Goal: Information Seeking & Learning: Learn about a topic

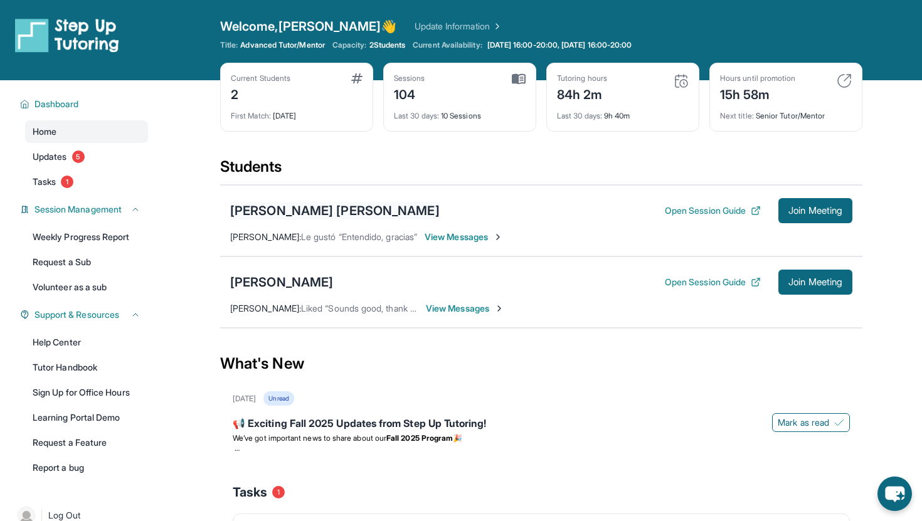
click at [349, 209] on div "[PERSON_NAME] [PERSON_NAME]" at bounding box center [334, 211] width 209 height 18
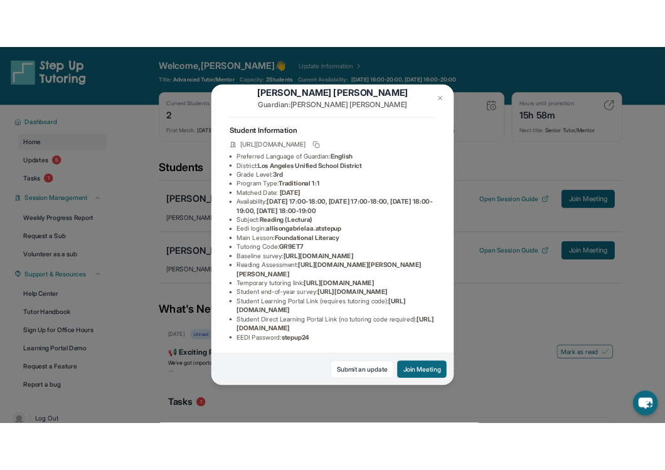
scroll to position [26, 0]
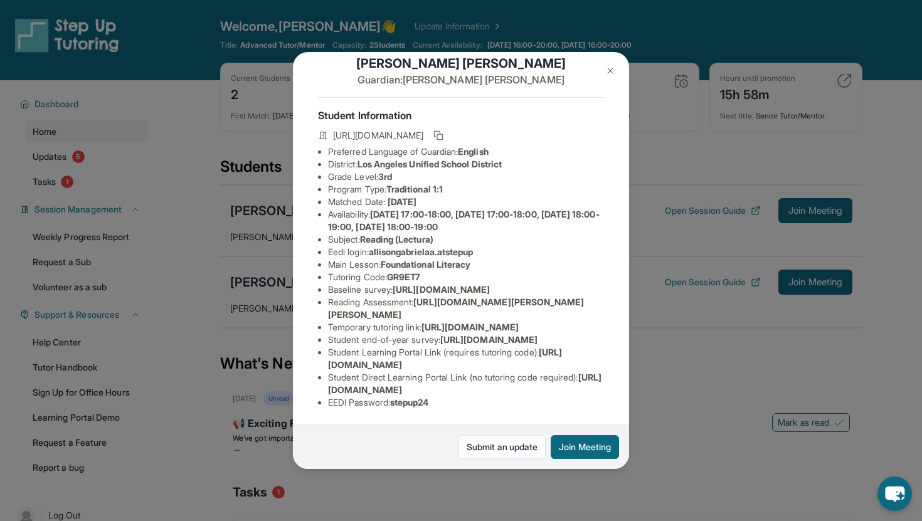
drag, startPoint x: 378, startPoint y: 211, endPoint x: 539, endPoint y: 224, distance: 161.1
click at [539, 224] on li "Availability: [DATE] 17:00-18:00, [DATE] 17:00-18:00, [DATE] 18:00-19:00, [DATE…" at bounding box center [466, 220] width 276 height 25
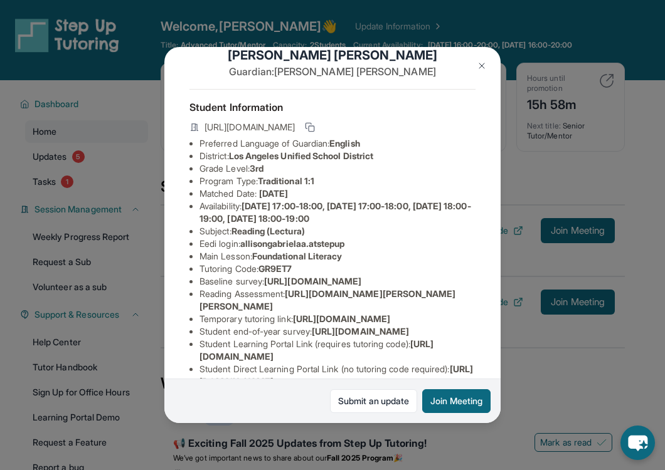
scroll to position [67, 0]
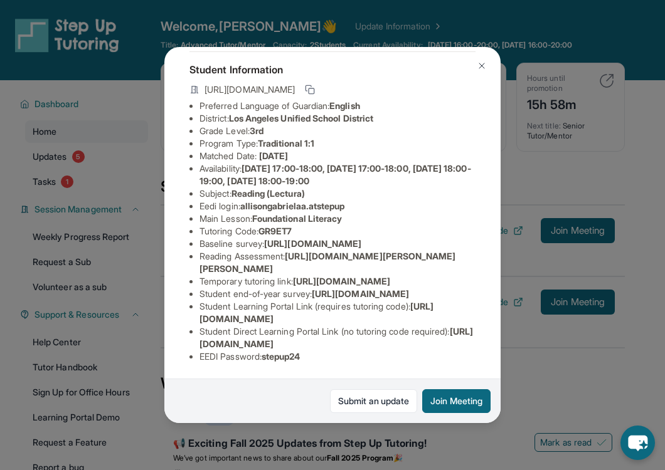
click at [481, 68] on img at bounding box center [482, 66] width 10 height 10
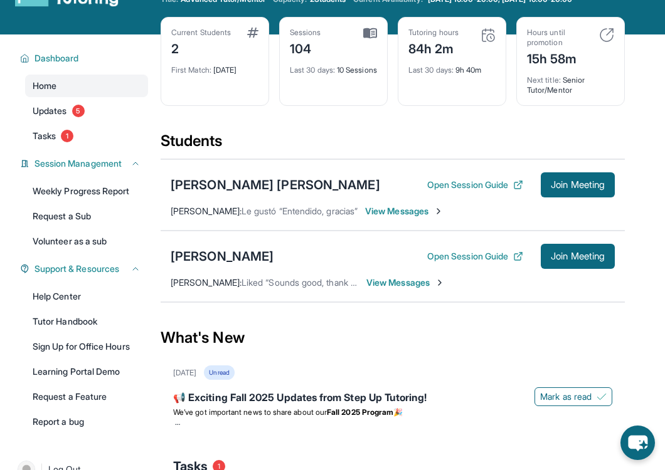
scroll to position [48, 0]
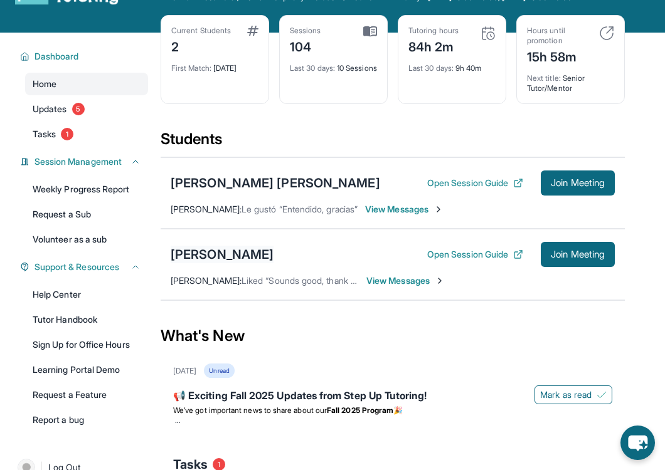
click at [218, 255] on div "[PERSON_NAME]" at bounding box center [222, 255] width 103 height 18
